Goal: Task Accomplishment & Management: Manage account settings

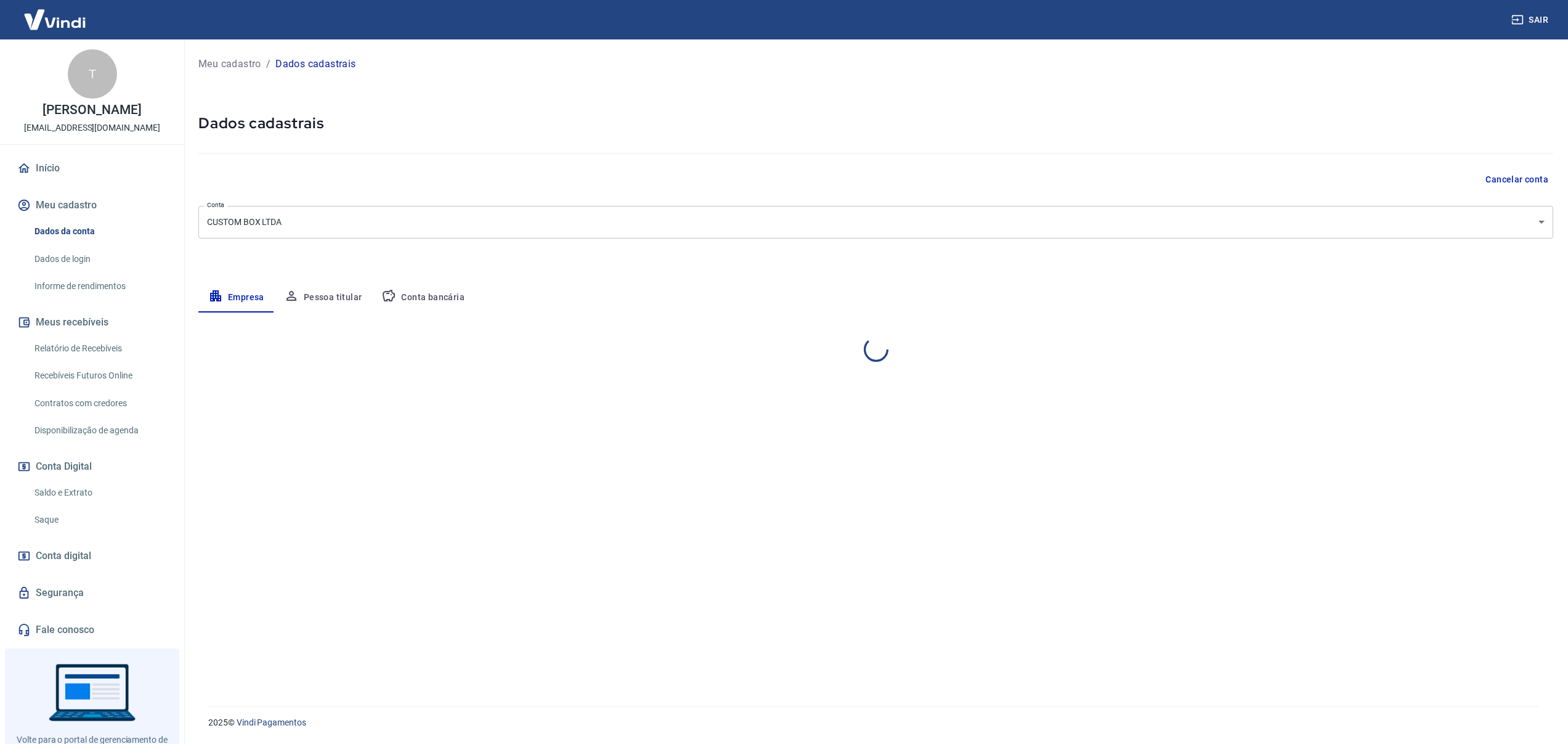
select select "ES"
select select "business"
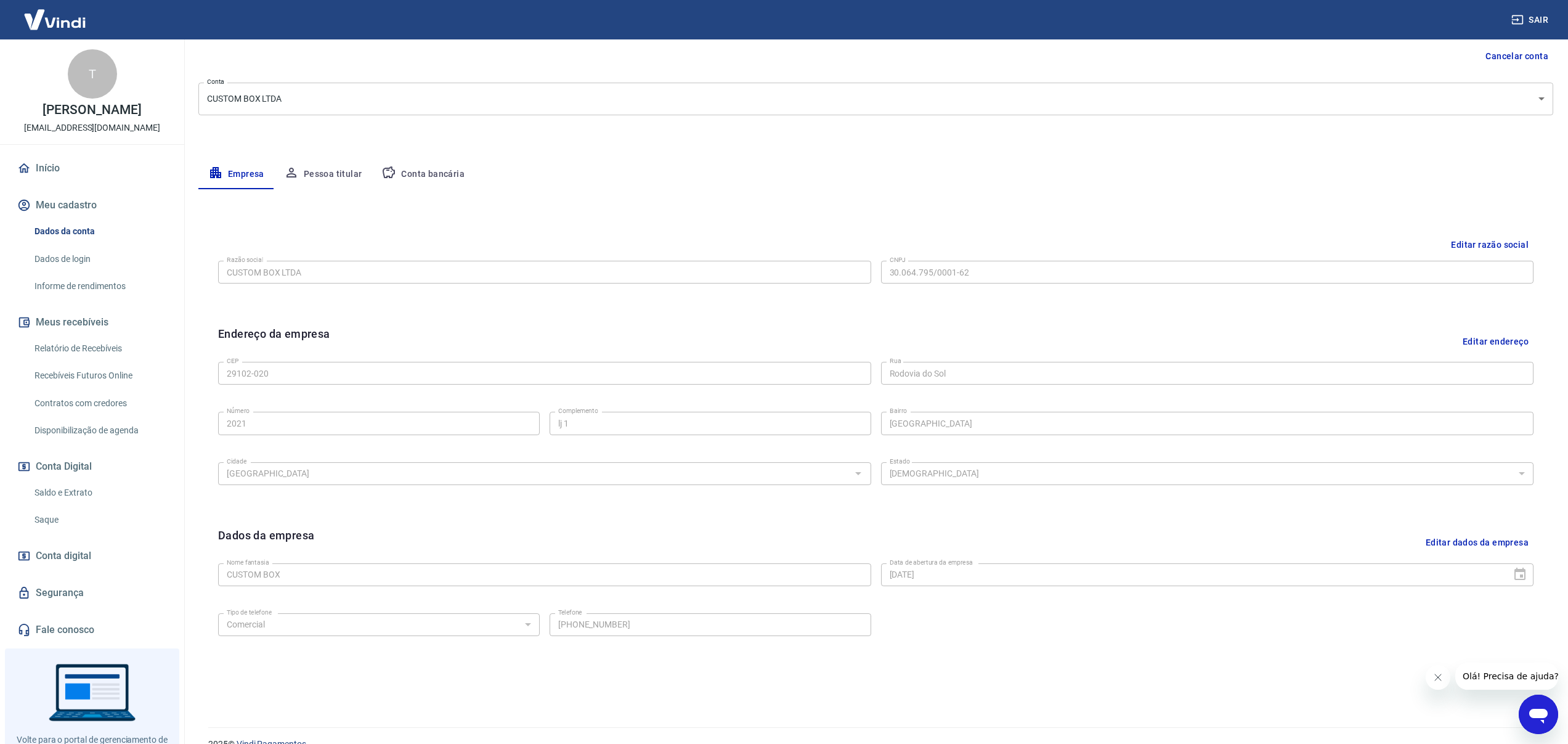
scroll to position [75, 0]
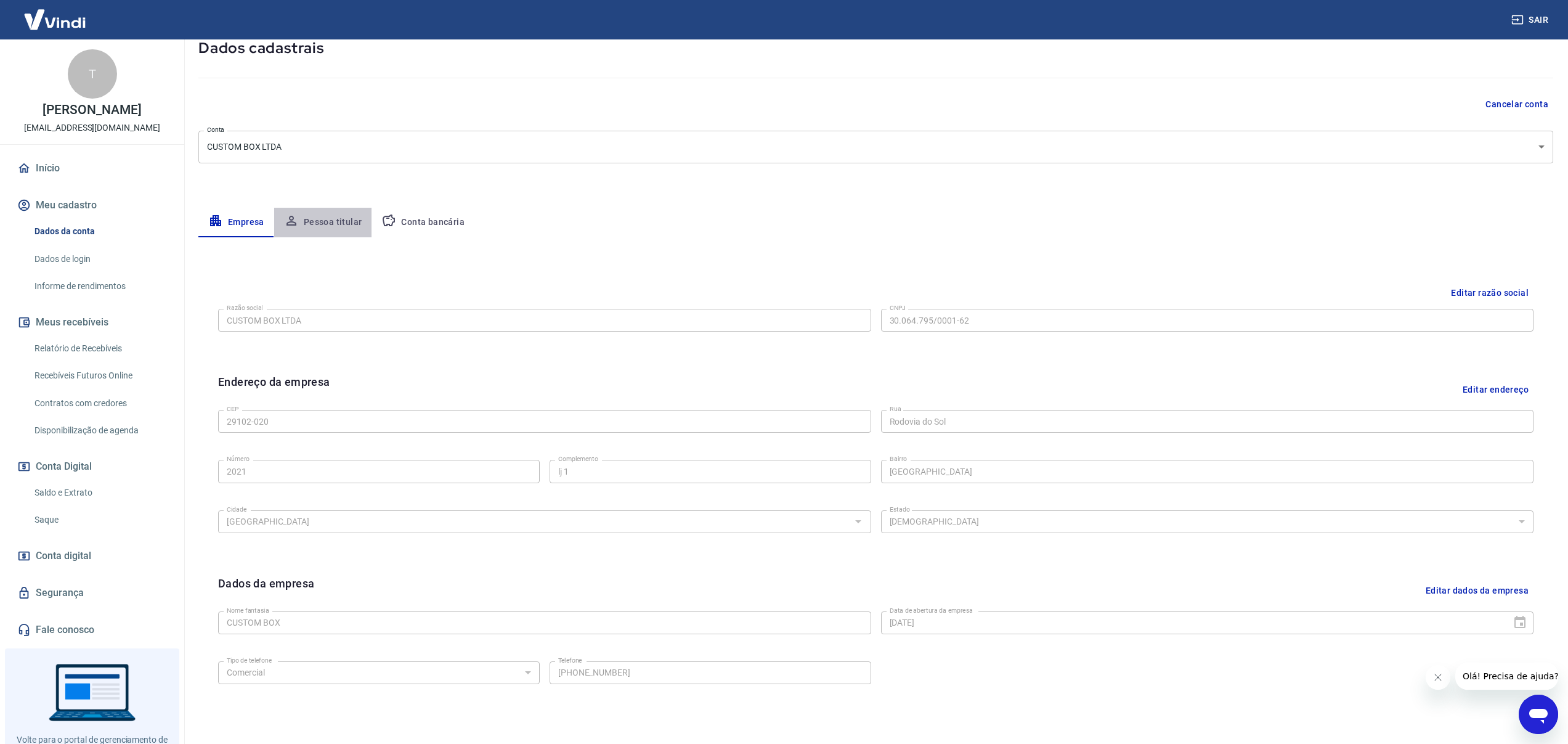
click at [349, 220] on button "Pessoa titular" at bounding box center [323, 222] width 98 height 29
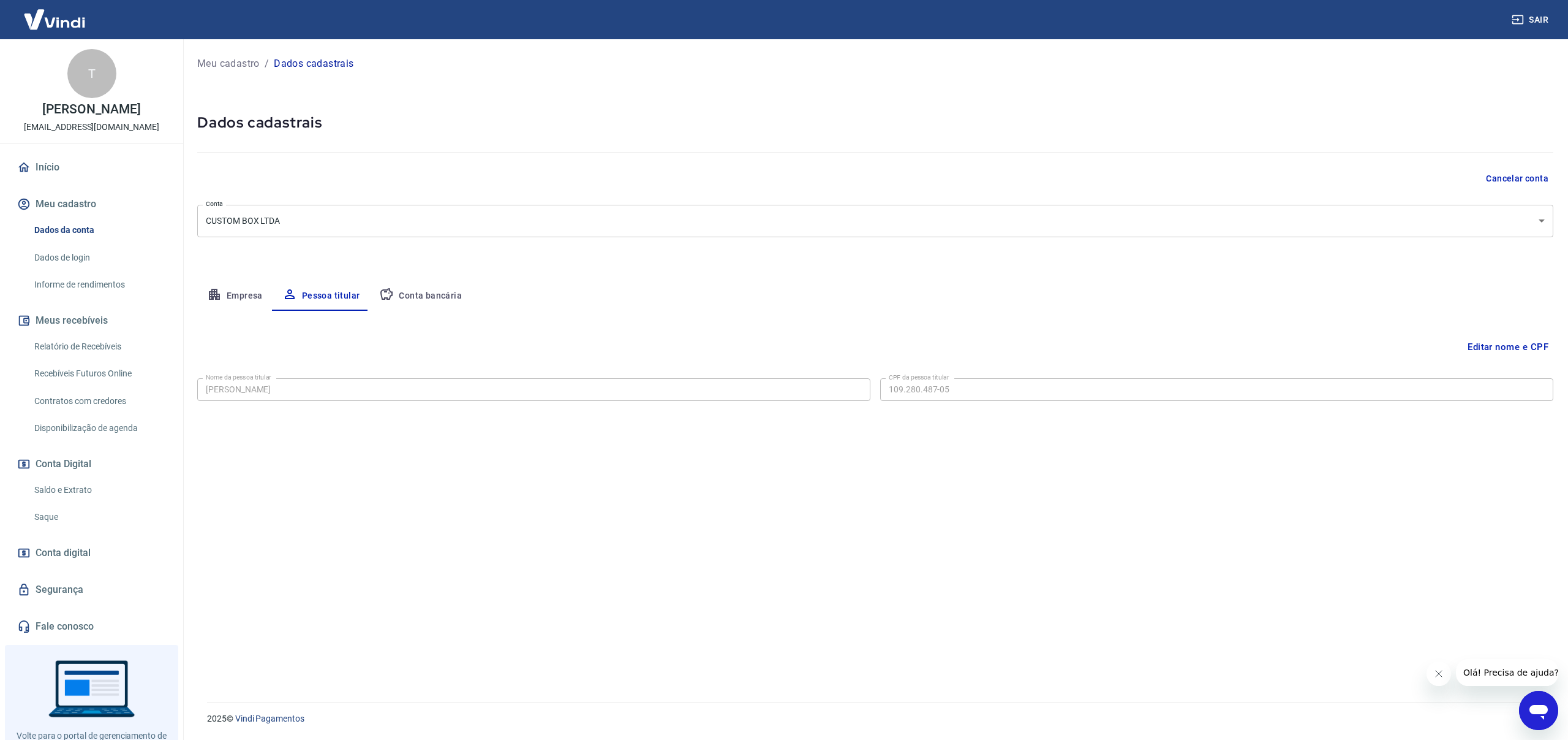
click at [79, 258] on link "Dados de login" at bounding box center [99, 257] width 139 height 25
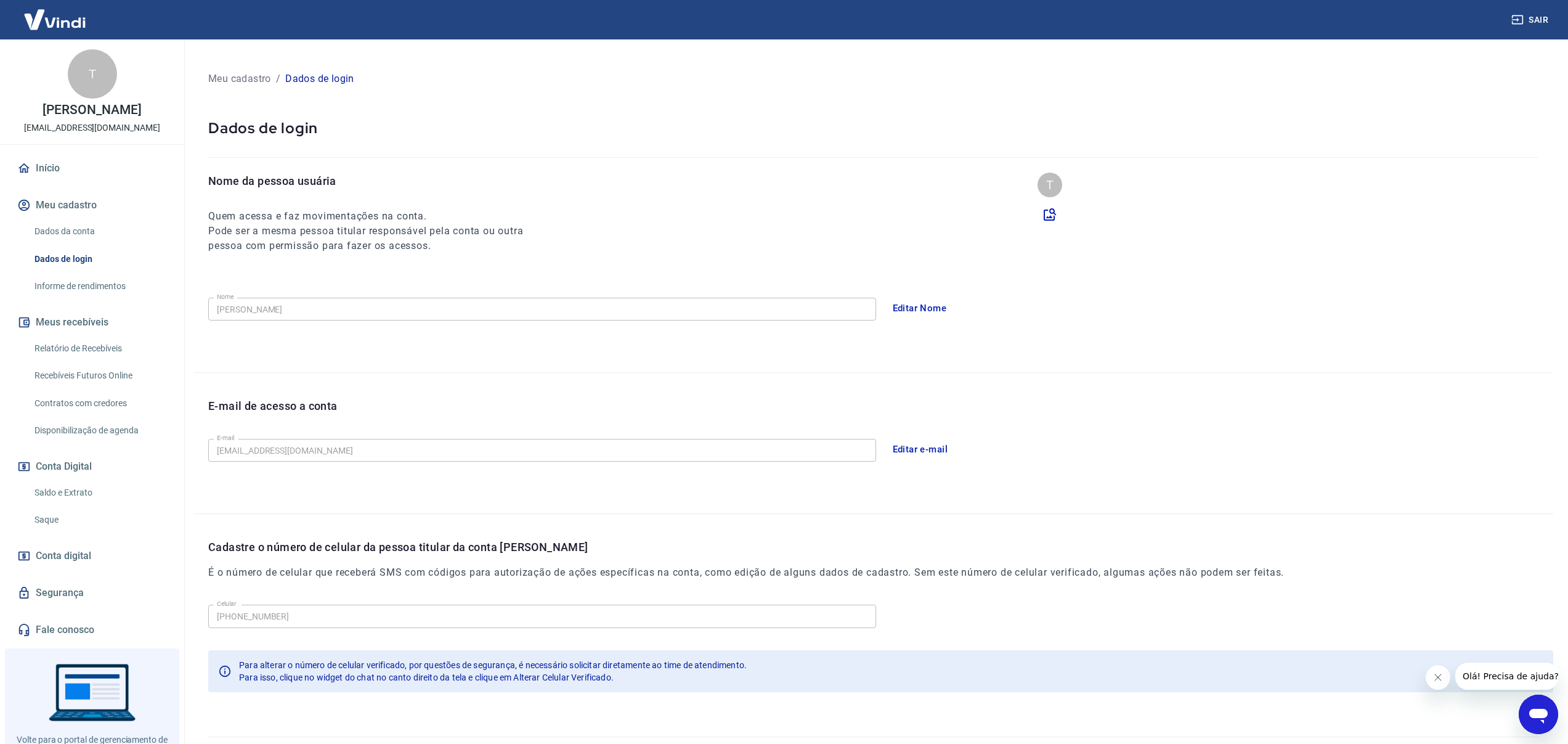
scroll to position [30, 0]
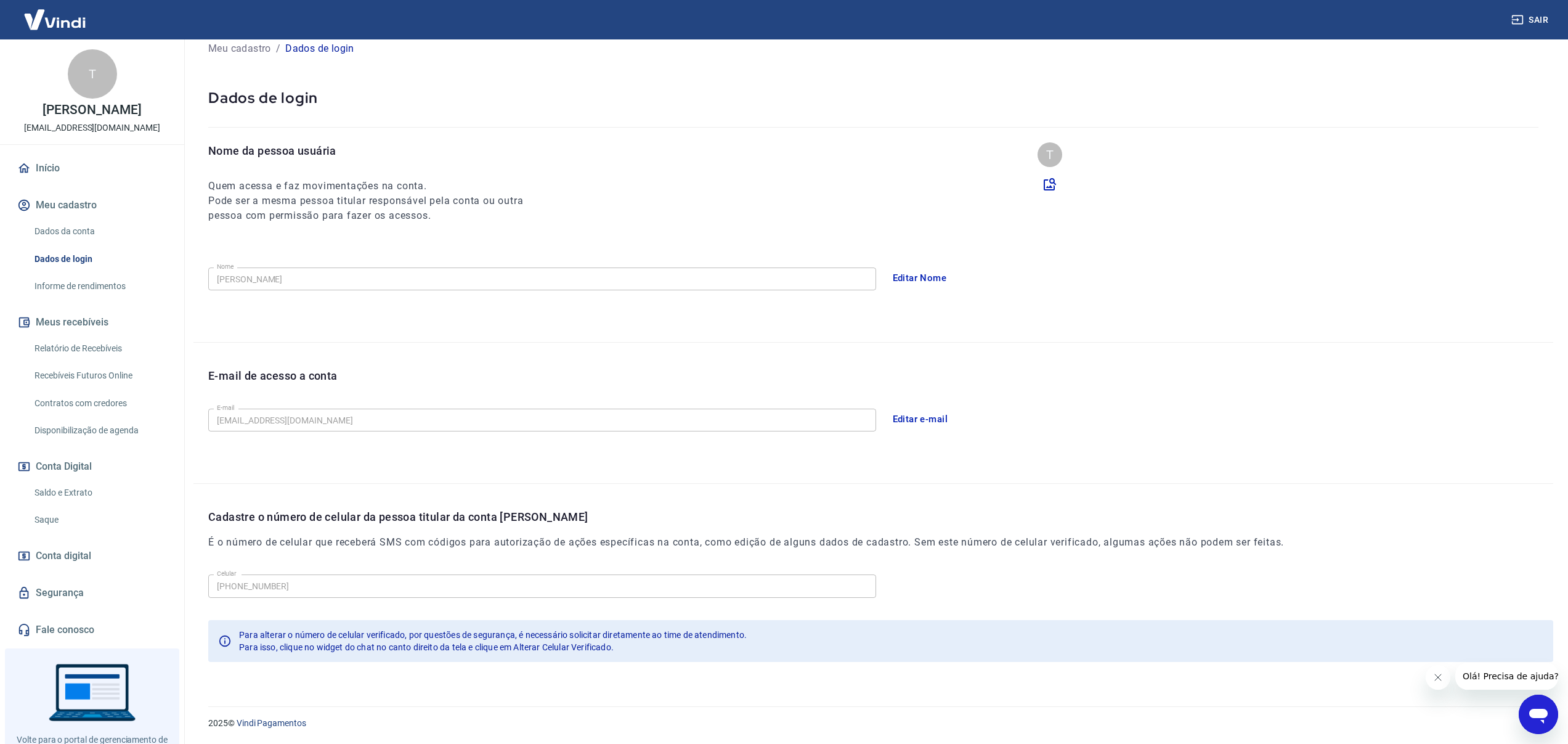
click at [911, 414] on button "Editar e-mail" at bounding box center [920, 419] width 69 height 26
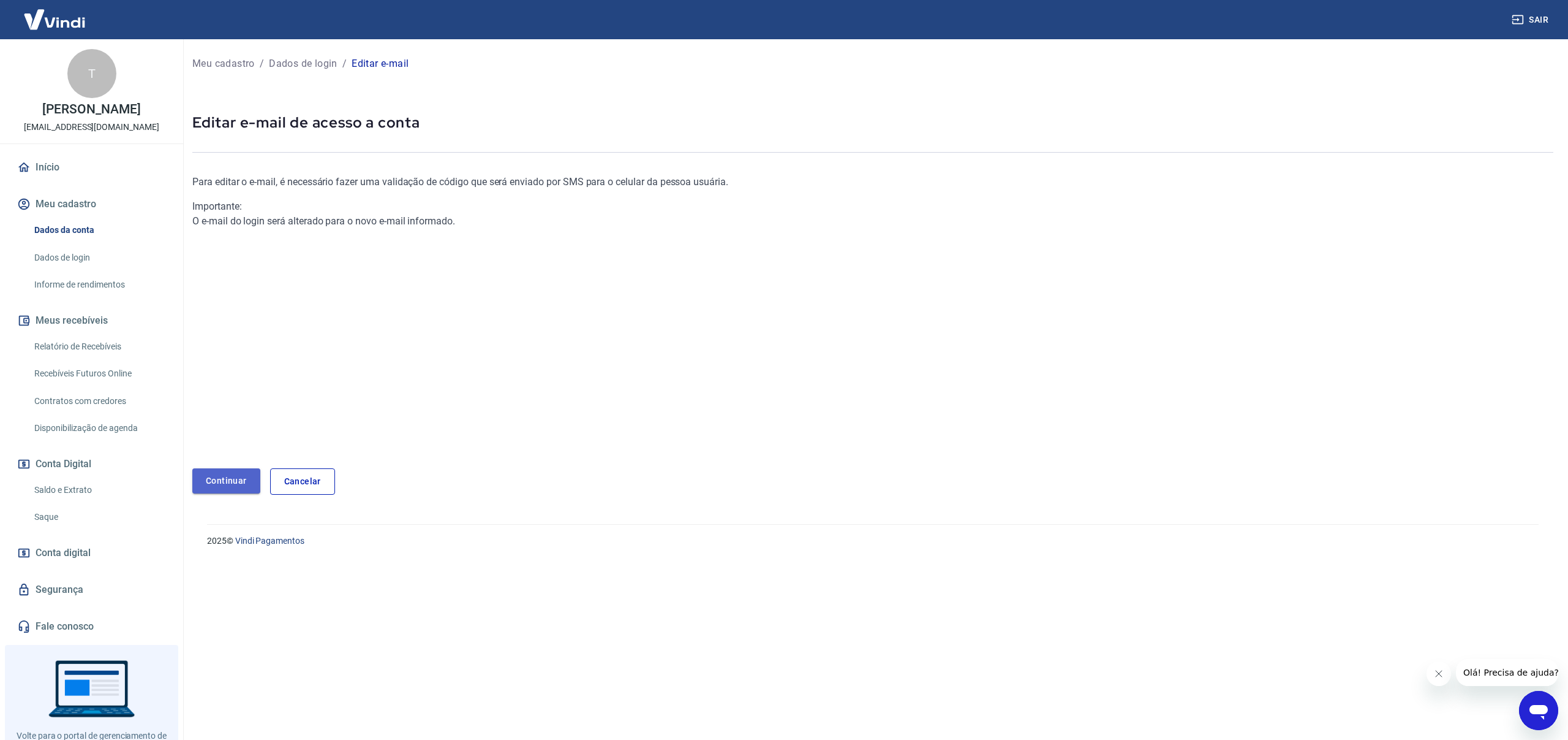
click at [241, 478] on link "Continuar" at bounding box center [227, 480] width 68 height 25
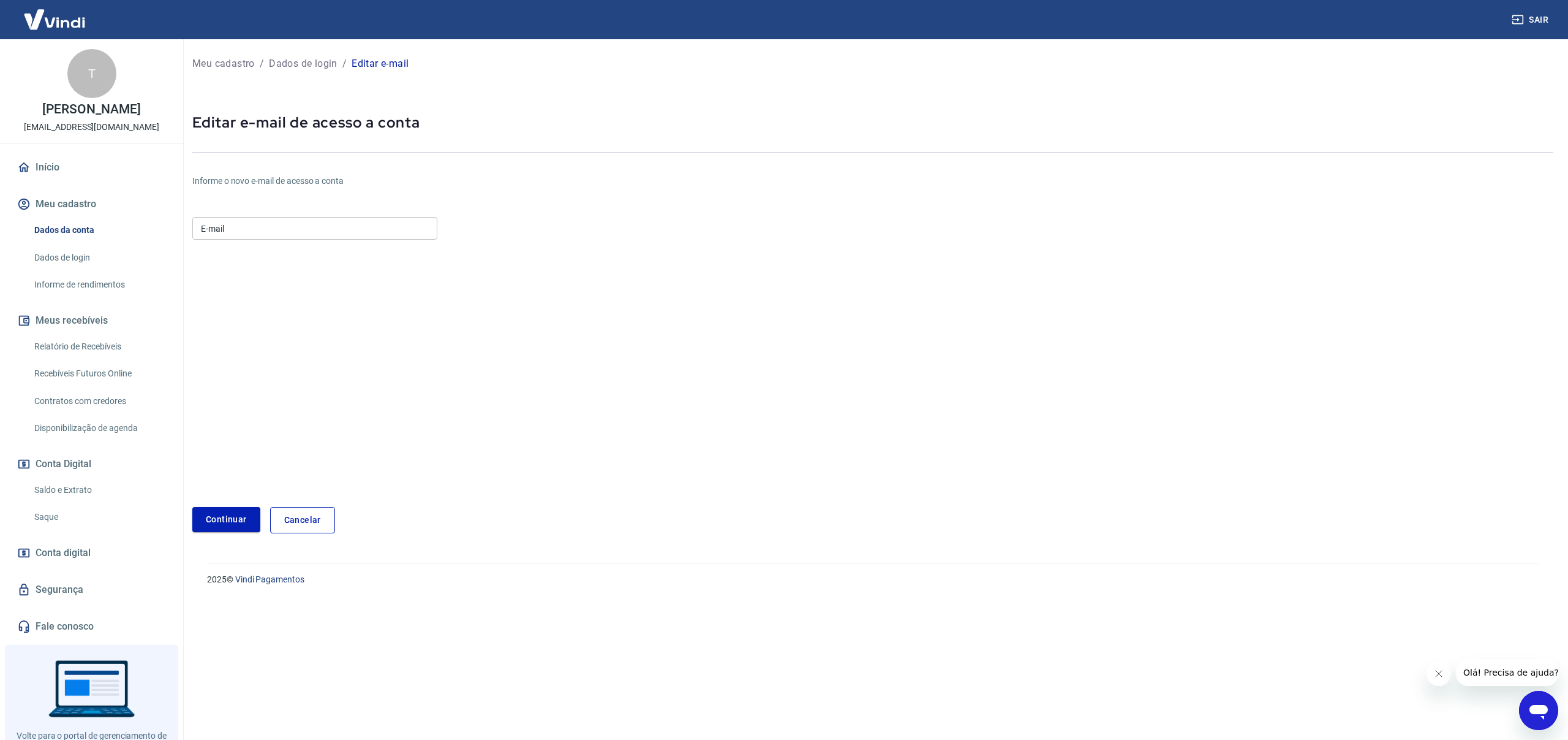
click at [237, 235] on input "E-mail" at bounding box center [315, 228] width 245 height 23
click at [66, 194] on button "Meu cadastro" at bounding box center [91, 203] width 154 height 27
click at [68, 593] on link "Segurança" at bounding box center [91, 589] width 154 height 27
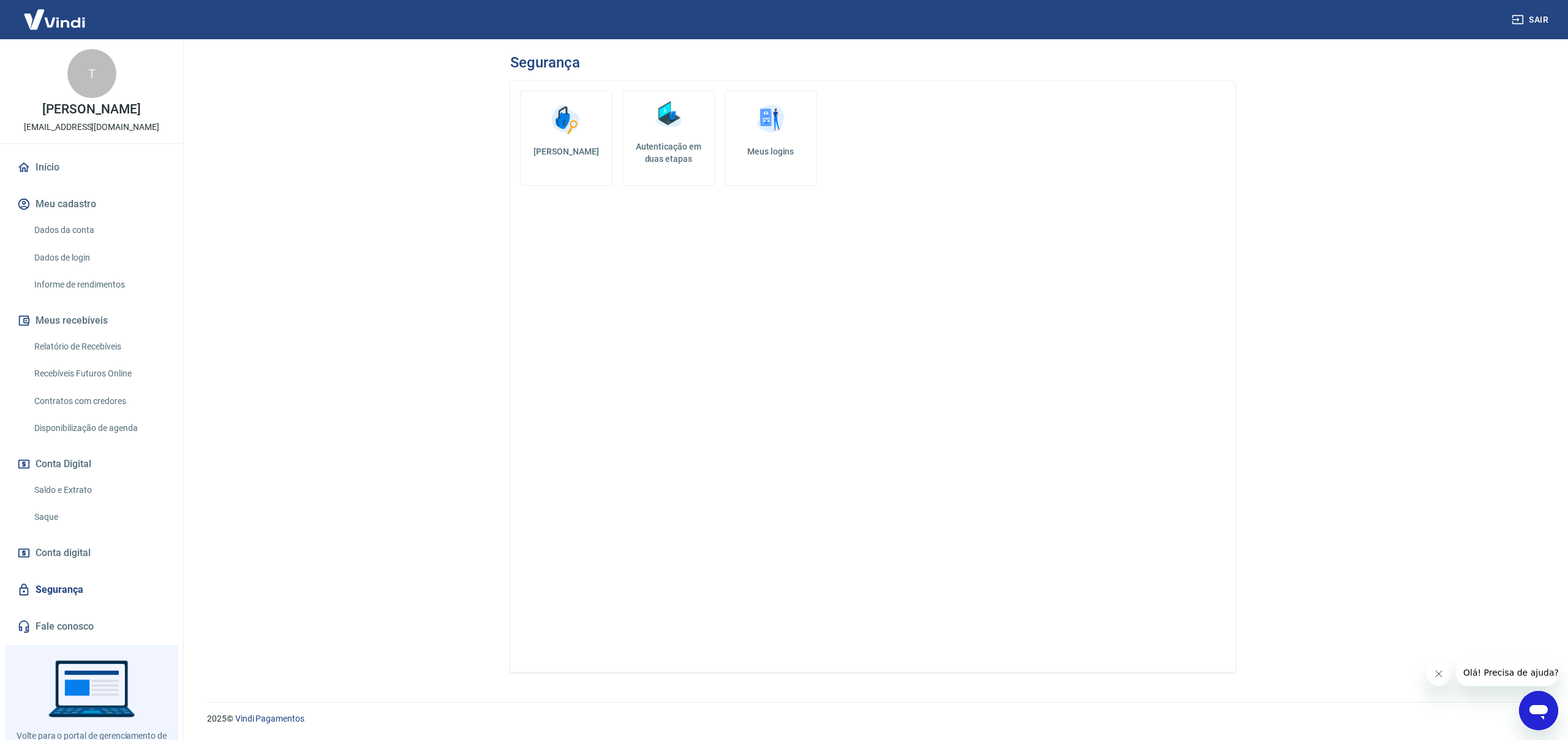
click at [778, 152] on h5 "Meus logins" at bounding box center [770, 151] width 72 height 12
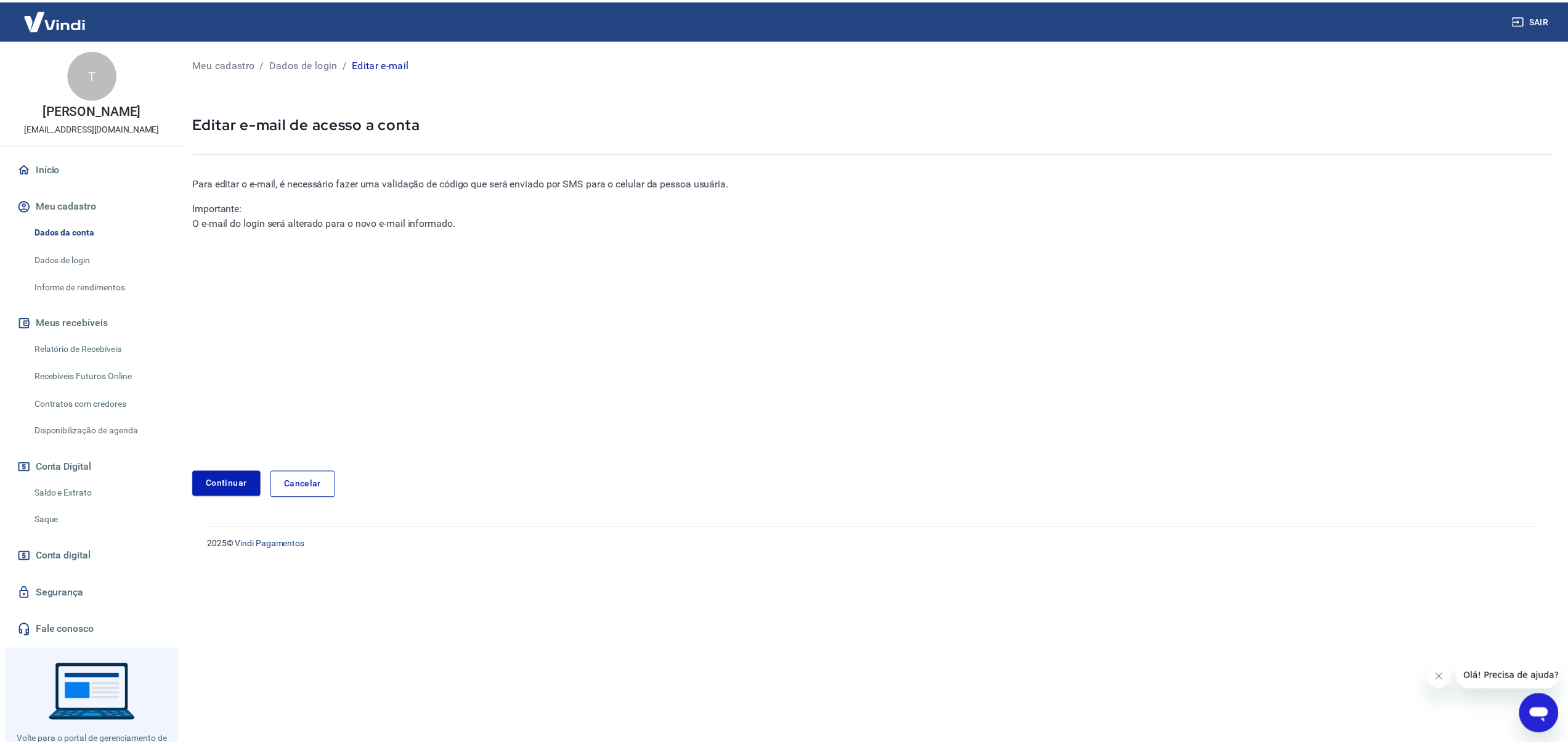
scroll to position [30, 0]
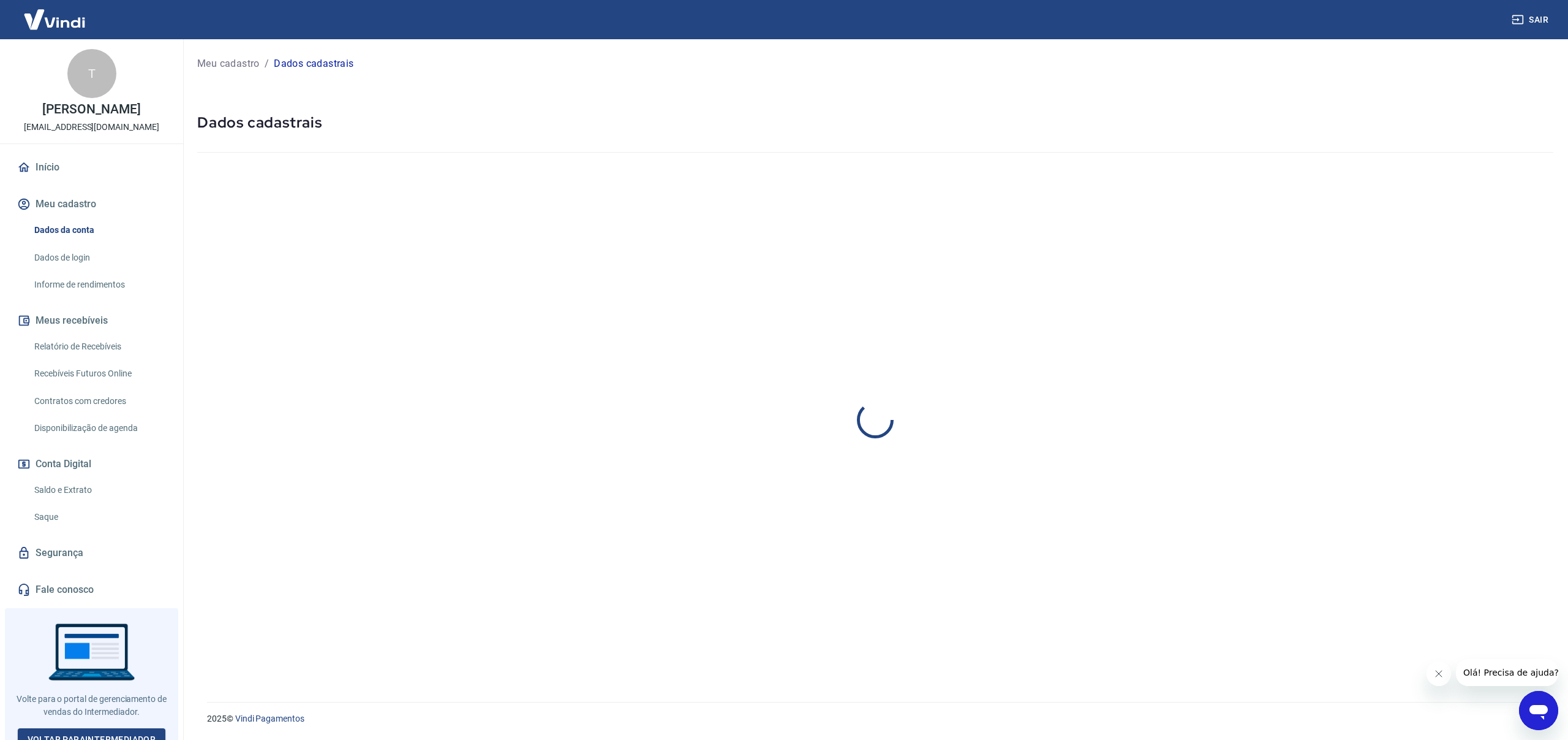
select select "ES"
select select "business"
